Goal: Task Accomplishment & Management: Complete application form

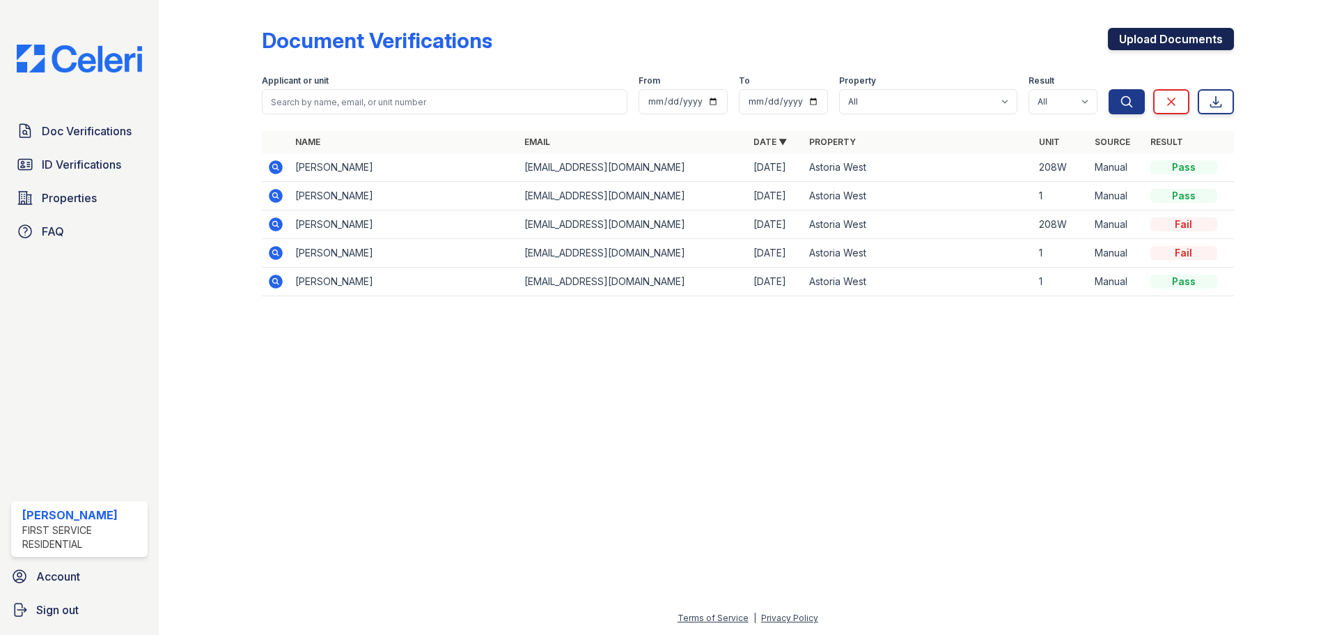
click at [1195, 35] on link "Upload Documents" at bounding box center [1171, 39] width 126 height 22
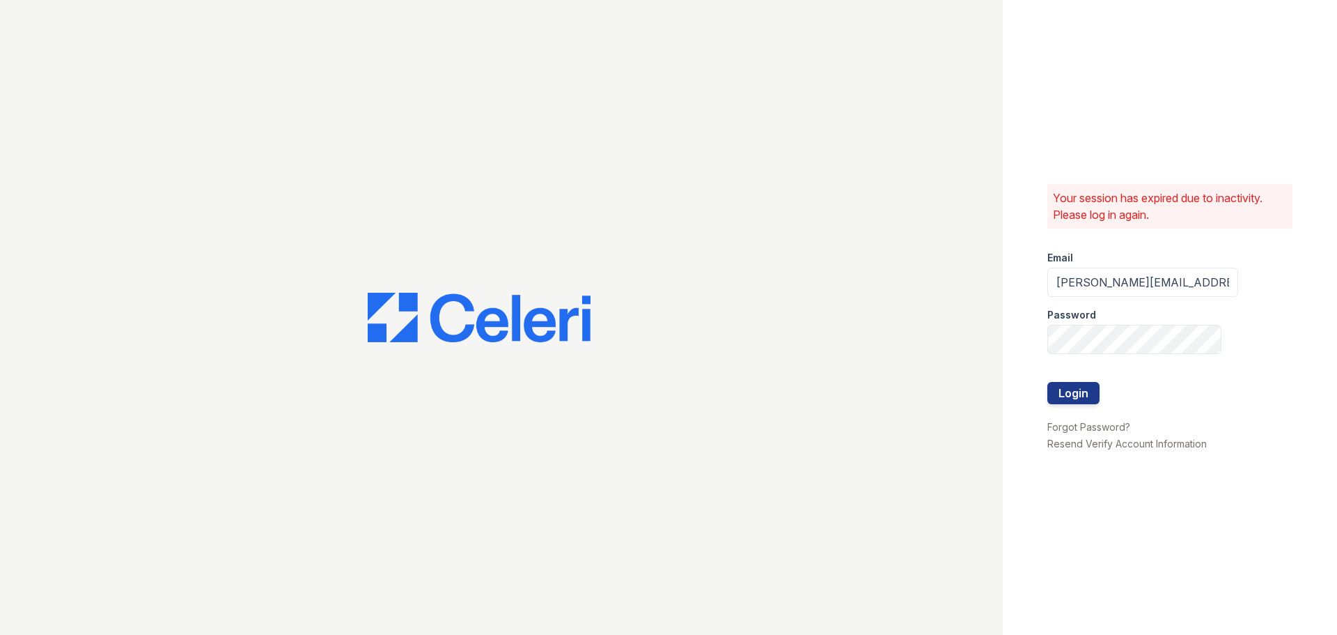
click at [1046, 399] on div "Your session has expired due to inactivity. Please log in again. Email [PERSON_…" at bounding box center [1170, 317] width 334 height 635
click at [1088, 394] on button "Login" at bounding box center [1074, 393] width 52 height 22
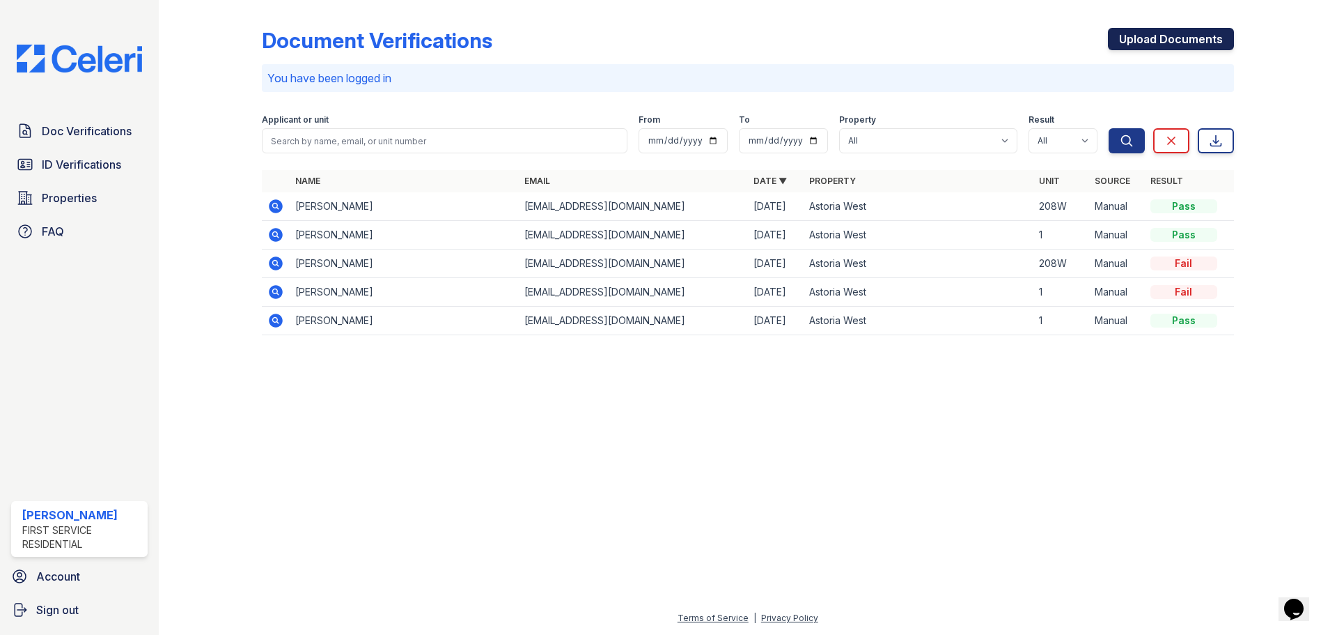
click at [1166, 43] on link "Upload Documents" at bounding box center [1171, 39] width 126 height 22
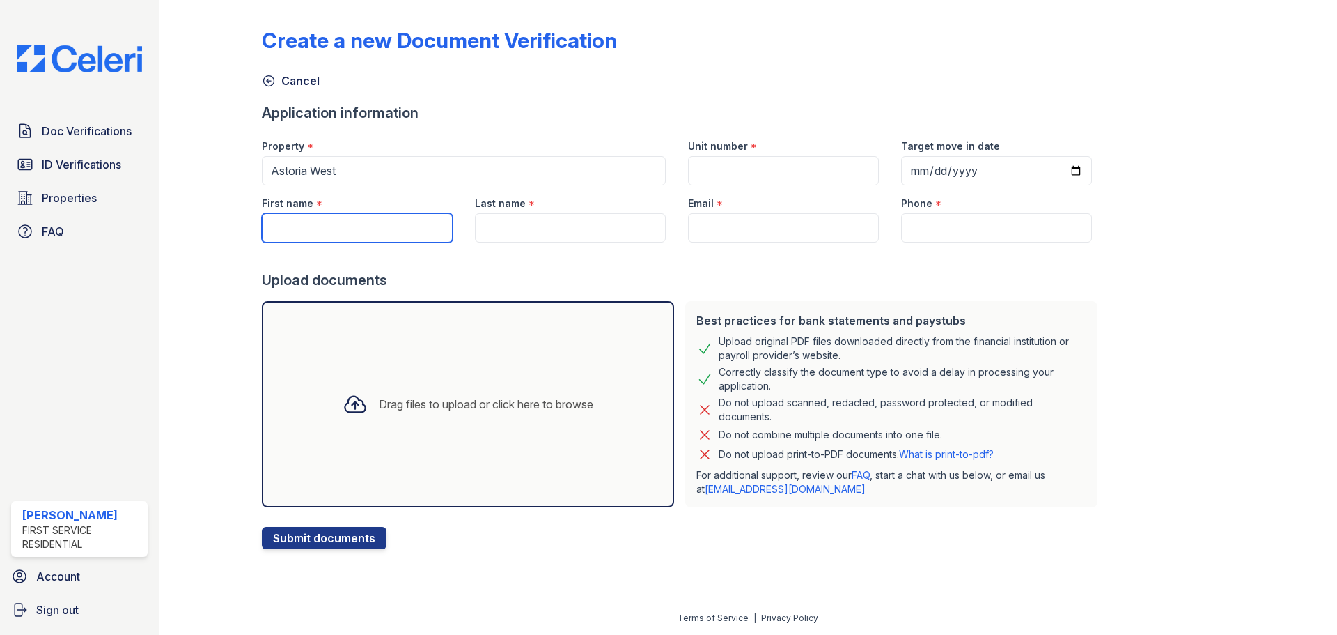
click at [306, 223] on input "First name" at bounding box center [357, 227] width 191 height 29
type input "[PERSON_NAME]"
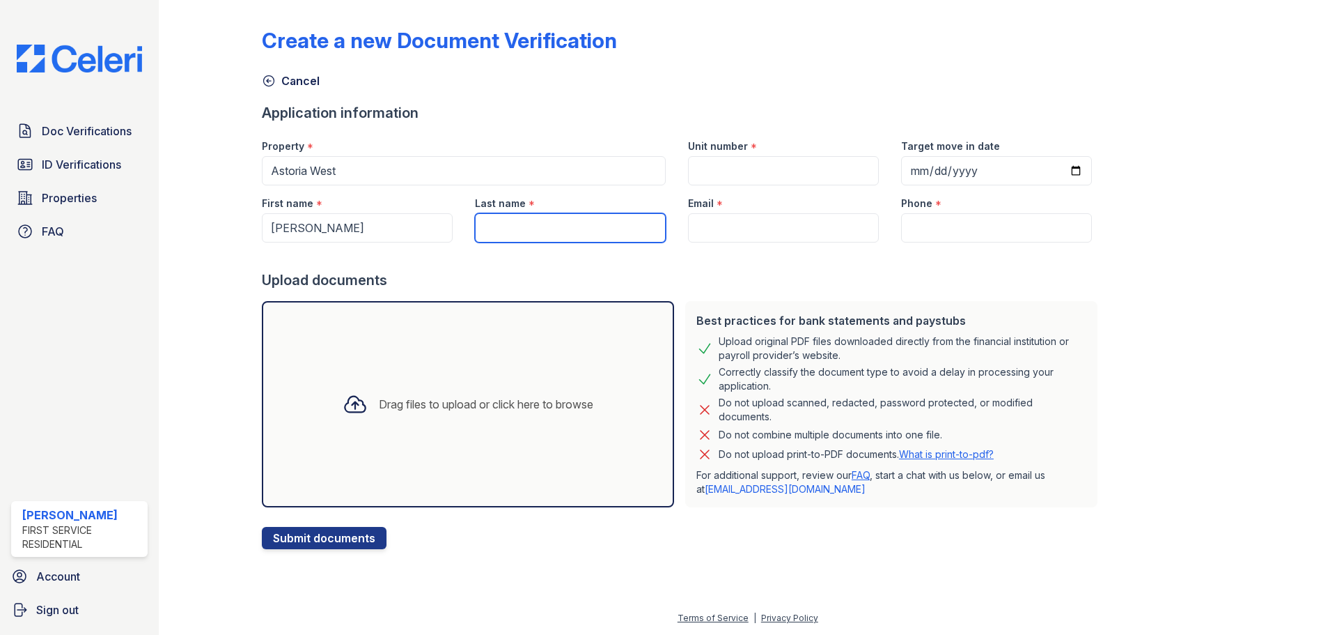
click at [525, 219] on input "Last name" at bounding box center [570, 227] width 191 height 29
type input "Gray"
click at [729, 233] on input "Email" at bounding box center [783, 227] width 191 height 29
type input "[PERSON_NAME][EMAIL_ADDRESS][PERSON_NAME][PERSON_NAME][DOMAIN_NAME]"
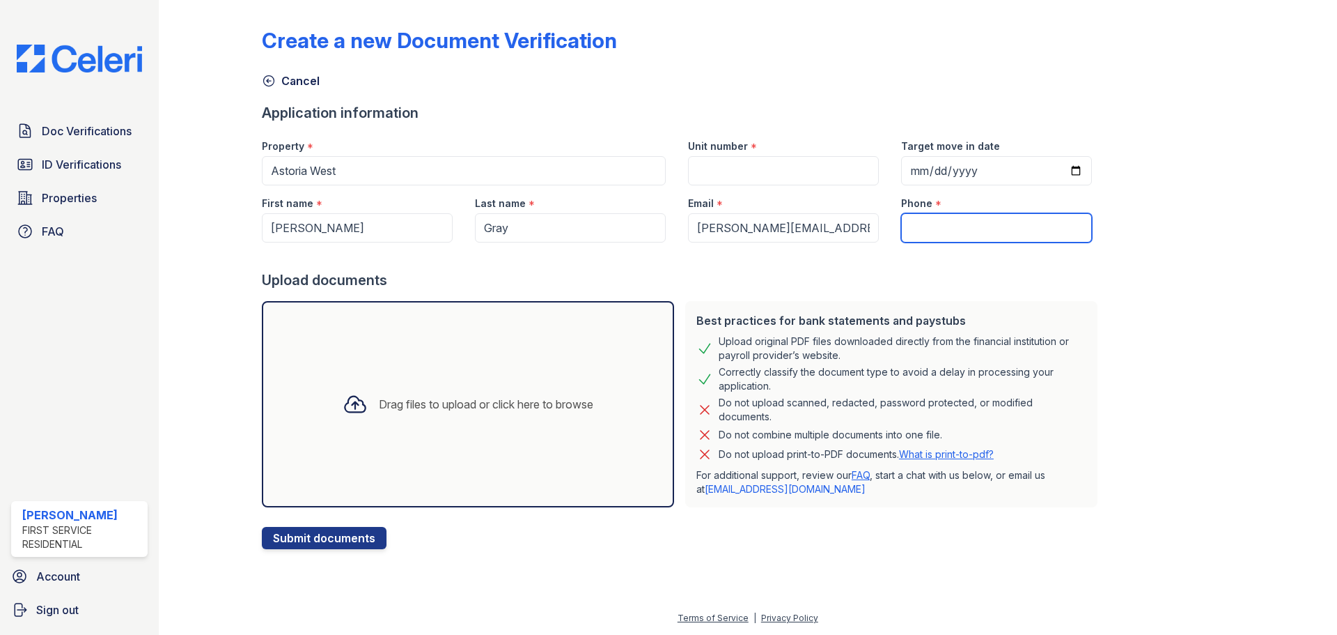
click at [941, 230] on input "Phone" at bounding box center [996, 227] width 191 height 29
type input "[PHONE_NUMBER]"
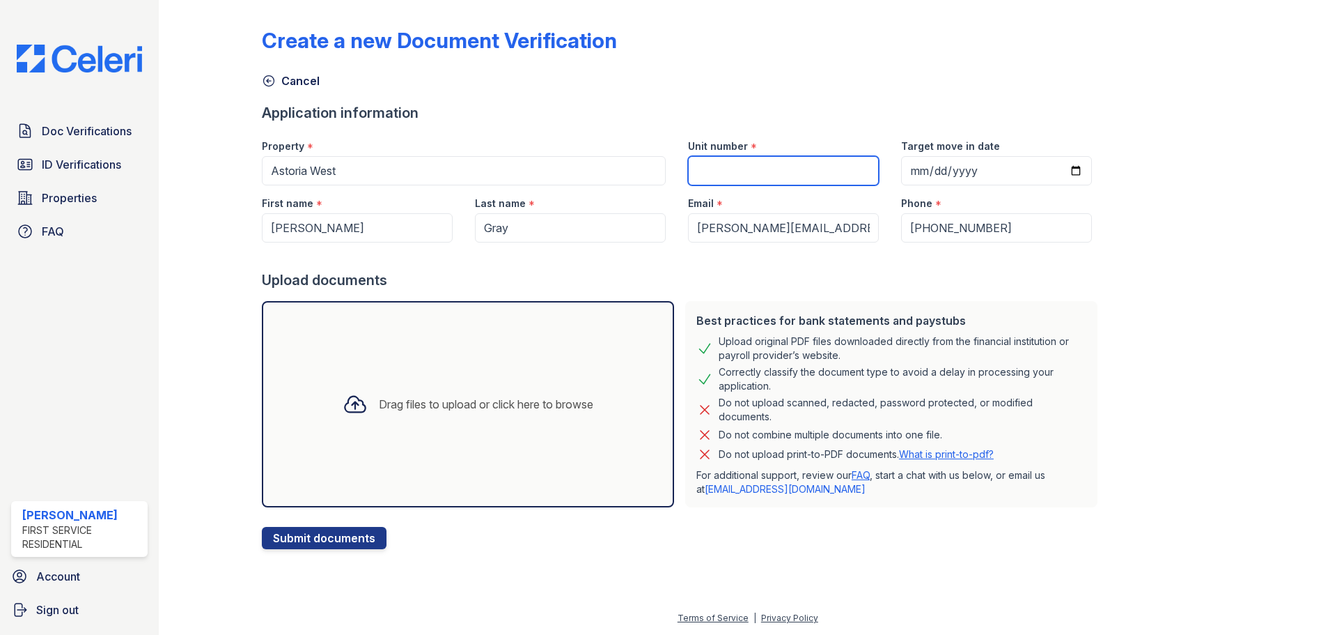
click at [748, 175] on input "Unit number" at bounding box center [783, 170] width 191 height 29
type input "619w"
click at [914, 173] on input "Target move in date" at bounding box center [996, 170] width 191 height 29
type input "[DATE]"
click at [1174, 196] on div "Create a new Document Verification Cancel Application information Property * As…" at bounding box center [748, 277] width 972 height 543
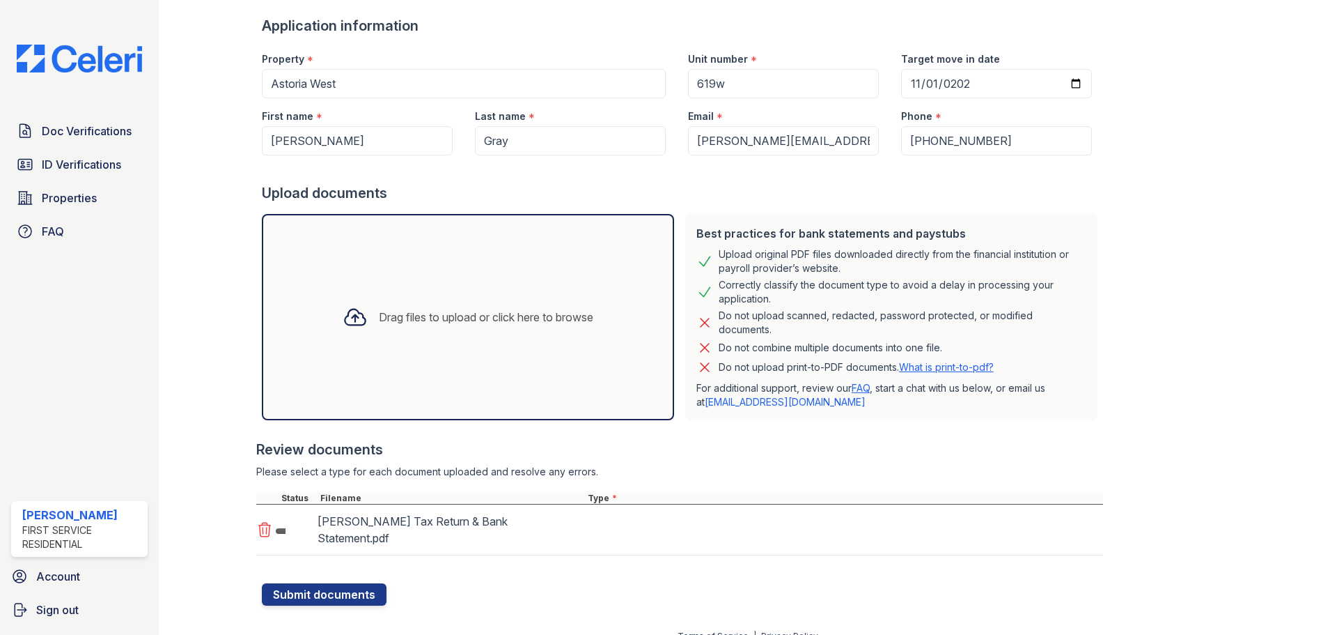
scroll to position [88, 0]
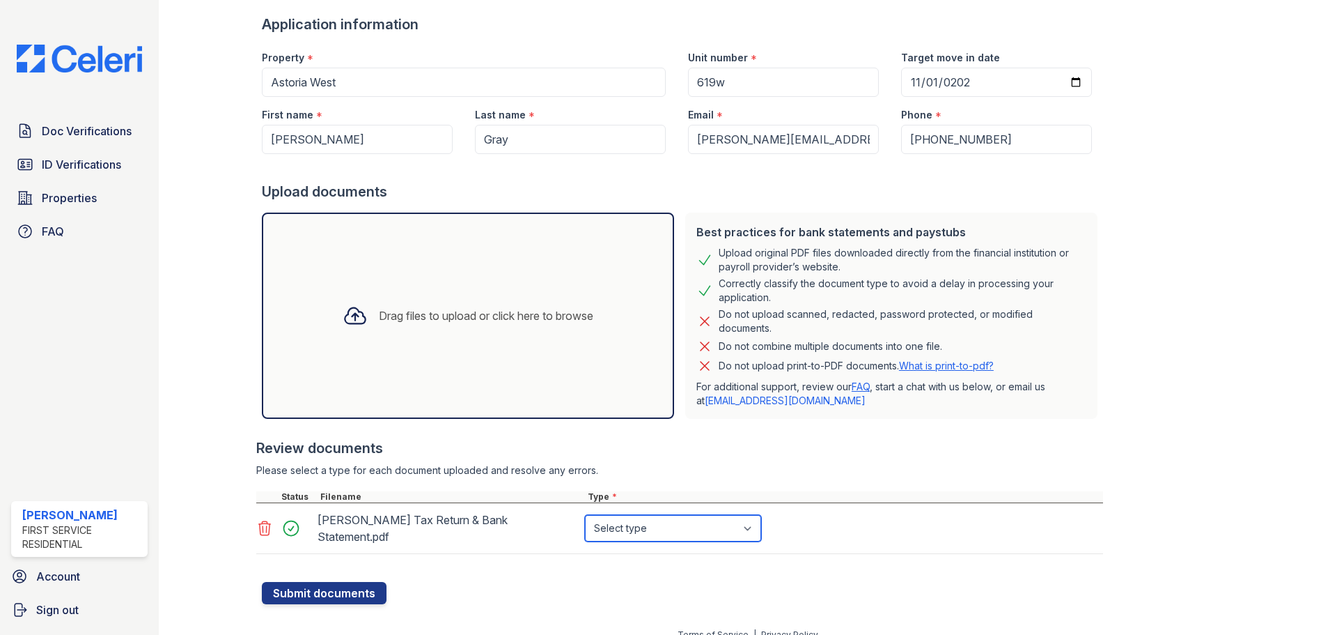
click at [704, 529] on select "Select type Paystub Bank Statement Offer Letter Tax Documents Benefit Award Let…" at bounding box center [673, 528] width 176 height 26
click at [543, 568] on div at bounding box center [682, 575] width 841 height 14
click at [258, 520] on icon at bounding box center [264, 528] width 17 height 17
